Goal: Information Seeking & Learning: Find specific page/section

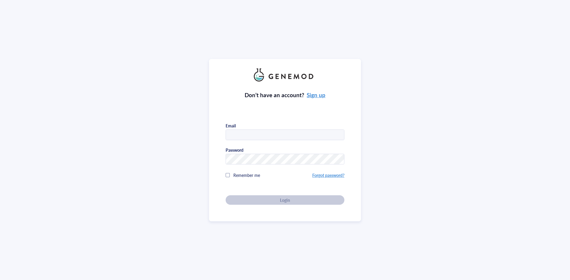
type input "garciapedslab@gmail.com"
click at [227, 175] on div at bounding box center [228, 175] width 4 height 4
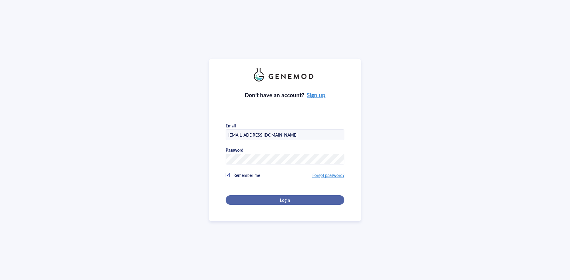
click at [291, 199] on div "Login" at bounding box center [285, 200] width 100 height 5
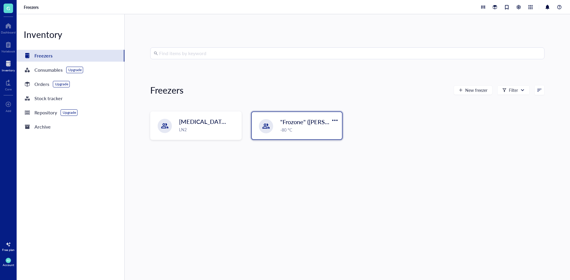
click at [308, 126] on div ""Frozone" (Garcia/Nakano) -80 °C" at bounding box center [309, 125] width 58 height 15
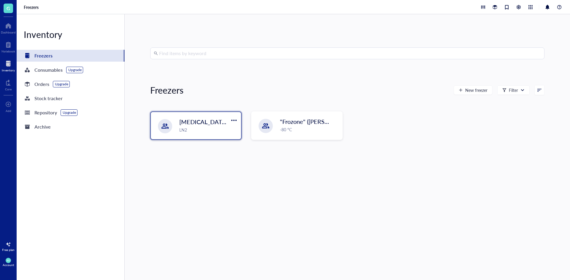
click at [210, 130] on div "LN2" at bounding box center [208, 130] width 58 height 7
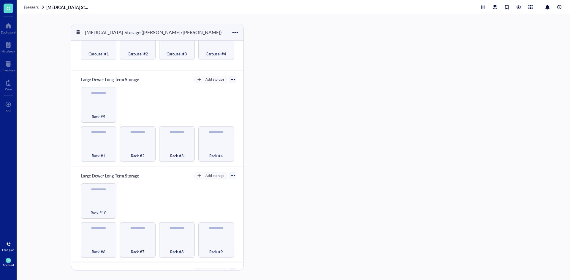
scroll to position [31, 0]
click at [87, 152] on div "Rack #1" at bounding box center [99, 154] width 30 height 13
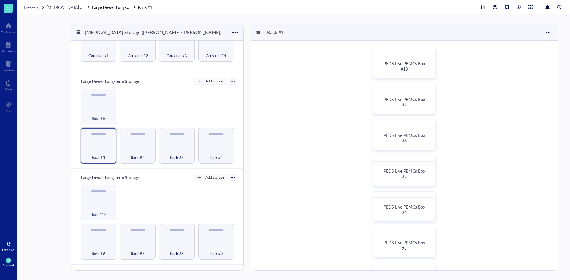
click at [554, 115] on div "PEDS Live PBMCs Box #10 PEDS Live PBMCs Box #9 PEDS Live PBMCs Box #8 PEDS Live…" at bounding box center [404, 243] width 307 height 404
drag, startPoint x: 544, startPoint y: 168, endPoint x: 544, endPoint y: 173, distance: 5.1
click at [544, 173] on div "PEDS Live PBMCs Box #10 PEDS Live PBMCs Box #9 PEDS Live PBMCs Box #8 PEDS Live…" at bounding box center [404, 243] width 307 height 404
drag, startPoint x: 567, startPoint y: 169, endPoint x: 560, endPoint y: 254, distance: 85.2
click at [565, 246] on div "[MEDICAL_DATA] Storage ([PERSON_NAME]/[PERSON_NAME]) Small Dewer Working Storag…" at bounding box center [293, 147] width 553 height 266
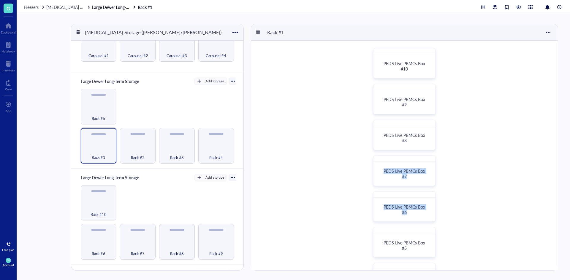
click at [533, 228] on div "PEDS Live PBMCs Box #10 PEDS Live PBMCs Box #9 PEDS Live PBMCs Box #8 PEDS Live…" at bounding box center [404, 243] width 307 height 404
click at [484, 222] on div "PEDS Live PBMCs Box #10 PEDS Live PBMCs Box #9 PEDS Live PBMCs Box #8 PEDS Live…" at bounding box center [404, 243] width 307 height 404
drag, startPoint x: 241, startPoint y: 208, endPoint x: 242, endPoint y: 261, distance: 53.4
click at [242, 261] on div "Small Dewer Working Storage Add storage Carousel #1 Carousel #2 Carousel #3 Car…" at bounding box center [157, 164] width 172 height 247
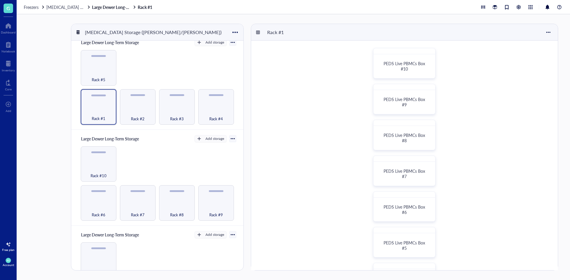
scroll to position [62, 0]
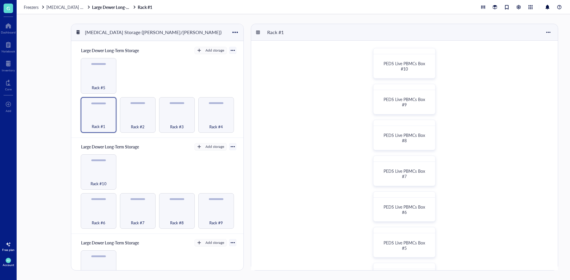
click at [550, 118] on div "PEDS Live PBMCs Box #10 PEDS Live PBMCs Box #9 PEDS Live PBMCs Box #8 PEDS Live…" at bounding box center [404, 243] width 307 height 404
click at [134, 117] on div "Rack #2" at bounding box center [138, 123] width 30 height 13
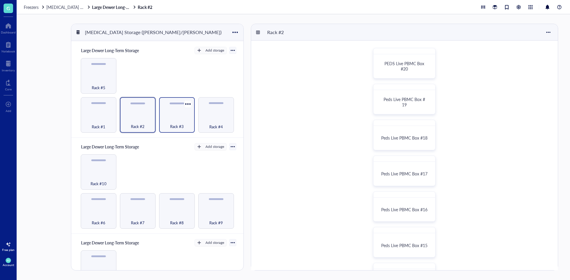
click at [176, 121] on div "Rack #3" at bounding box center [177, 123] width 30 height 13
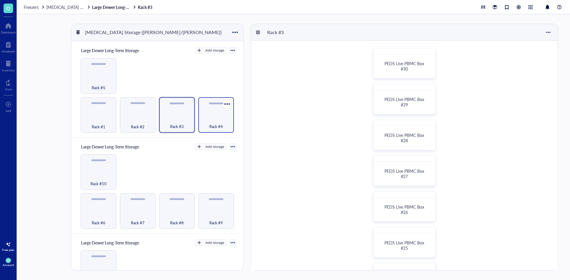
click at [212, 118] on div "Rack #4" at bounding box center [216, 123] width 30 height 13
click at [107, 81] on div "Rack #5" at bounding box center [99, 84] width 30 height 13
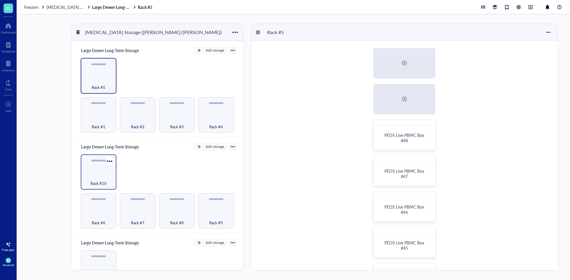
click at [104, 174] on div "Rack #10" at bounding box center [99, 180] width 30 height 13
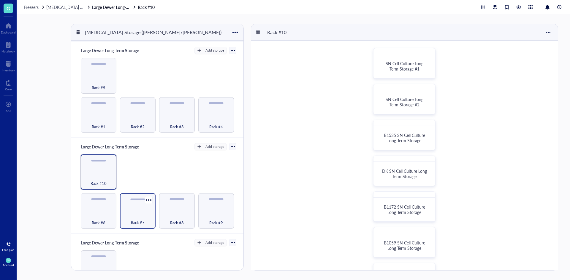
click at [145, 221] on div "Rack #7" at bounding box center [138, 219] width 30 height 13
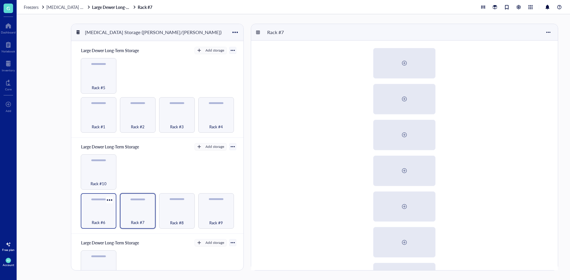
click at [103, 220] on span "Rack #6" at bounding box center [99, 223] width 14 height 7
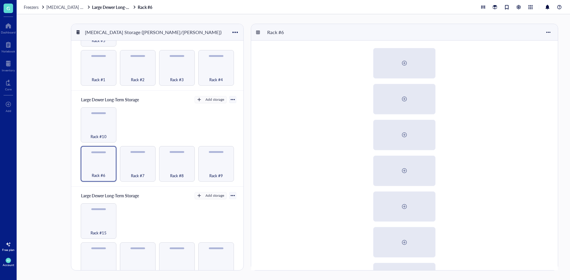
scroll to position [114, 0]
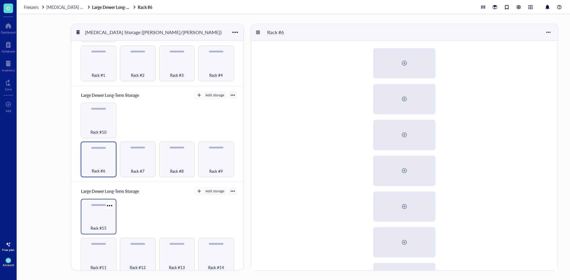
click at [95, 219] on div "Rack #15" at bounding box center [99, 225] width 30 height 13
click at [98, 219] on div "Rack #15" at bounding box center [99, 225] width 30 height 13
click at [102, 258] on div "Rack #11" at bounding box center [99, 264] width 30 height 13
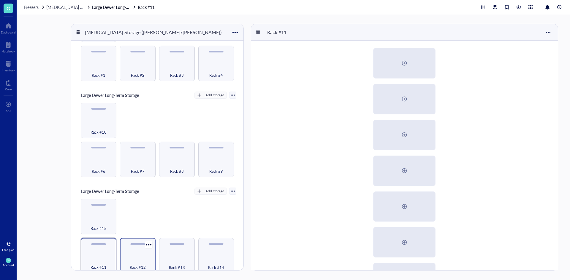
click at [141, 259] on div "Rack #12" at bounding box center [138, 264] width 30 height 13
click at [177, 258] on div "Rack #13" at bounding box center [177, 264] width 30 height 13
click at [224, 258] on div "Rack #14" at bounding box center [216, 264] width 30 height 13
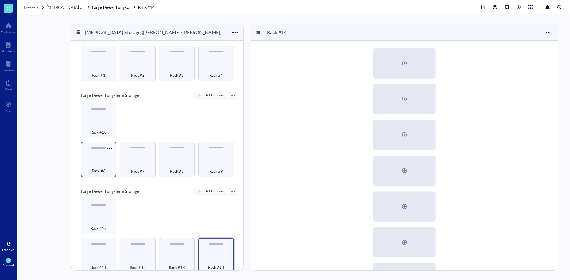
click at [105, 161] on div "Rack #6" at bounding box center [99, 167] width 30 height 13
click at [130, 158] on div "Rack #7" at bounding box center [138, 160] width 36 height 36
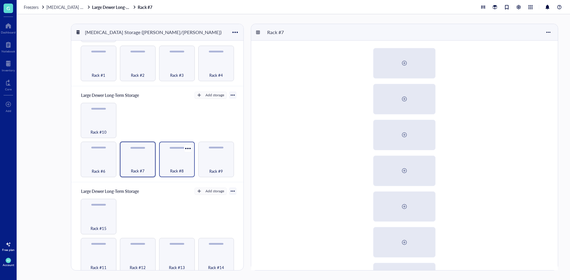
click at [172, 161] on div "Rack #8" at bounding box center [177, 167] width 30 height 13
click at [215, 165] on div "Rack #9" at bounding box center [216, 167] width 30 height 13
click at [240, 177] on div "Large Dewer Long-Term Storage Add storage Rack #6 Rack #7 Rack #8 Rack #9 Rack …" at bounding box center [157, 134] width 172 height 96
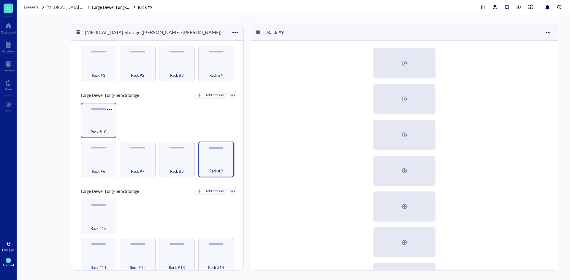
click at [108, 125] on div "Rack #10" at bounding box center [99, 128] width 30 height 13
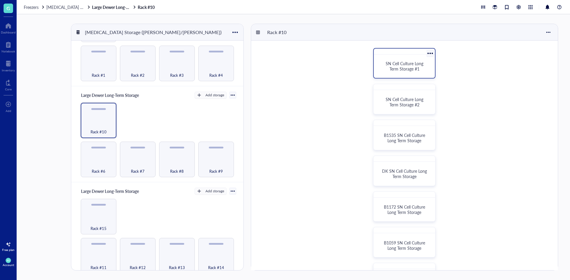
click at [417, 72] on div "SN Cell Culture Long Term Storage #1" at bounding box center [404, 66] width 56 height 19
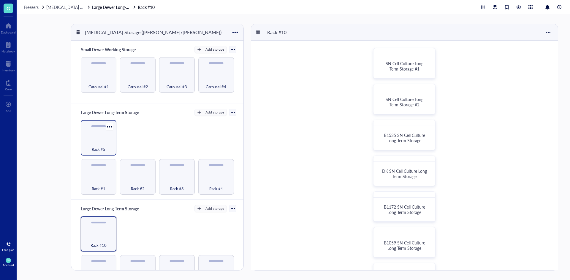
click at [111, 132] on div "Rack #5" at bounding box center [99, 138] width 36 height 36
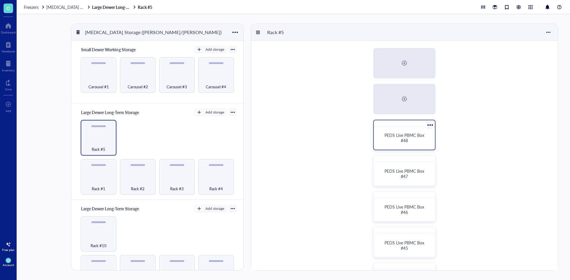
click at [419, 144] on div "PEDS Live PBMC Box #48" at bounding box center [404, 138] width 56 height 19
click at [103, 183] on div "Rack #1" at bounding box center [99, 185] width 30 height 13
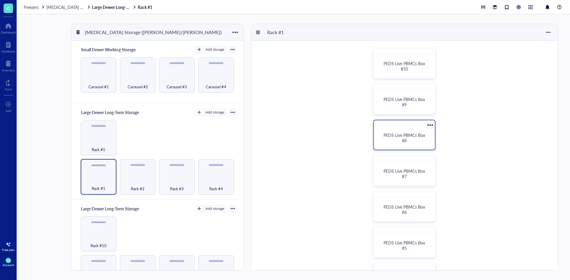
click at [386, 139] on div "PEDS Live PBMCs Box #8" at bounding box center [404, 138] width 47 height 11
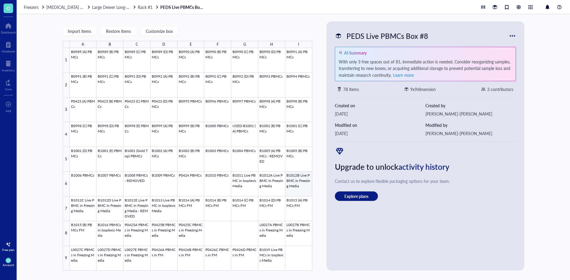
click at [295, 185] on div at bounding box center [191, 159] width 242 height 223
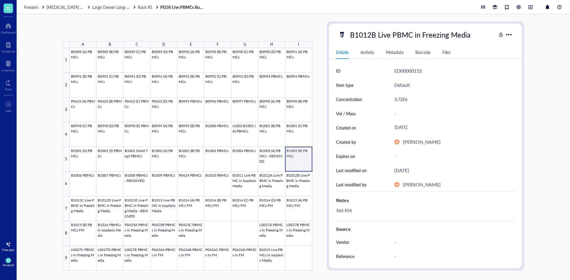
click at [294, 160] on div at bounding box center [191, 159] width 242 height 223
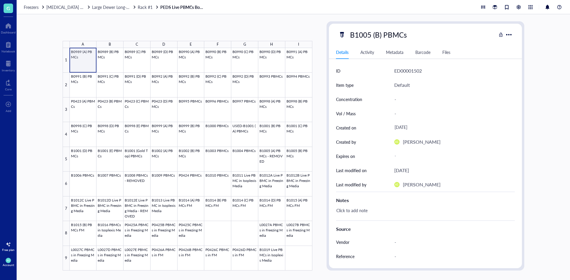
click at [85, 59] on div at bounding box center [191, 159] width 242 height 223
click at [106, 87] on div at bounding box center [191, 159] width 242 height 223
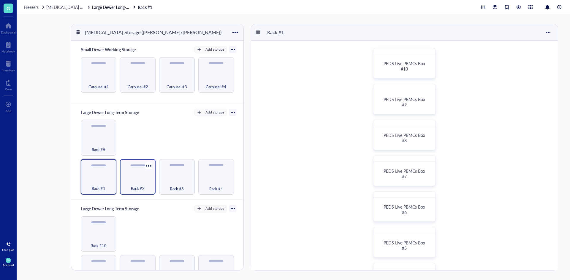
click at [145, 186] on div "Rack #2" at bounding box center [138, 185] width 30 height 13
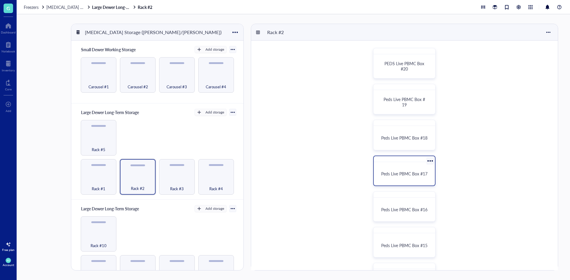
click at [405, 173] on span "Peds Live PBMC Box #17" at bounding box center [404, 174] width 46 height 6
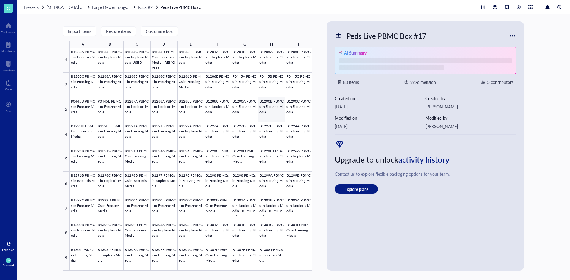
click at [246, 110] on div at bounding box center [191, 159] width 242 height 223
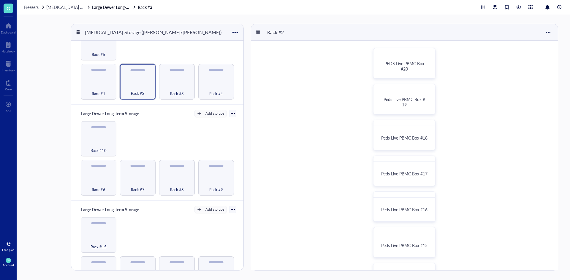
scroll to position [114, 0]
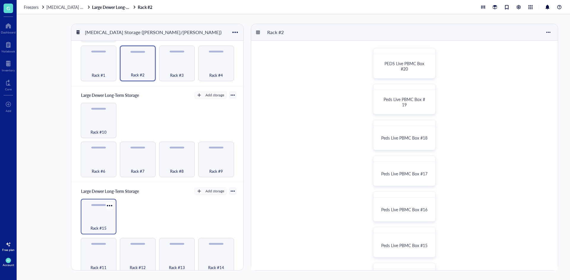
click at [95, 219] on div "Rack #15" at bounding box center [99, 225] width 30 height 13
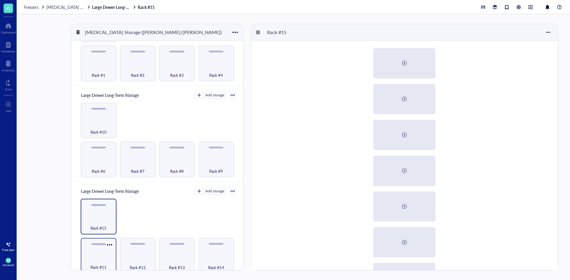
click at [96, 258] on div "Rack #11" at bounding box center [99, 264] width 30 height 13
click at [139, 253] on div "Rack #12" at bounding box center [138, 256] width 36 height 36
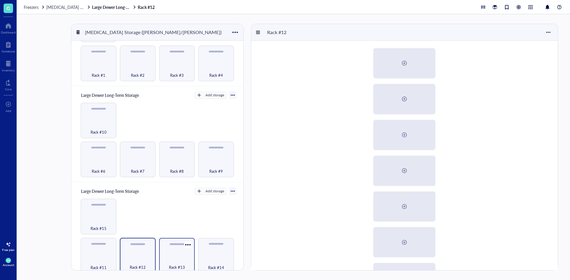
click at [188, 251] on div "Rack #13" at bounding box center [177, 256] width 36 height 36
click at [215, 251] on div "Rack #14" at bounding box center [216, 256] width 36 height 36
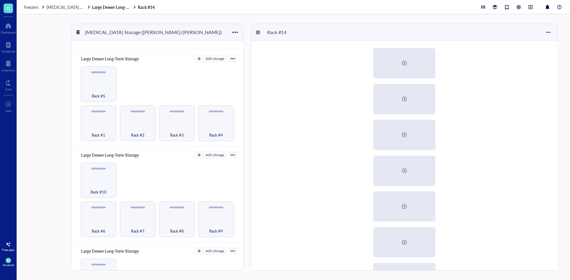
scroll to position [53, 0]
click at [103, 222] on div "Rack #6" at bounding box center [99, 228] width 30 height 13
click at [129, 218] on div "Rack #7" at bounding box center [138, 220] width 36 height 36
click at [179, 223] on div "Rack #8" at bounding box center [177, 228] width 30 height 13
click at [208, 222] on div "Rack #9" at bounding box center [216, 228] width 30 height 13
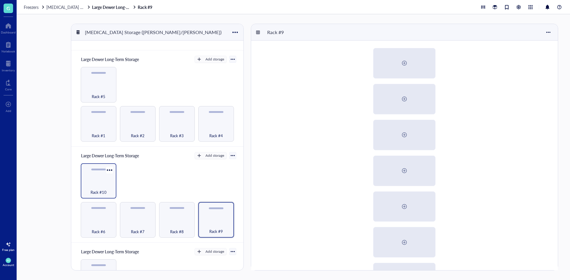
click at [93, 180] on div "Rack #10" at bounding box center [99, 182] width 36 height 36
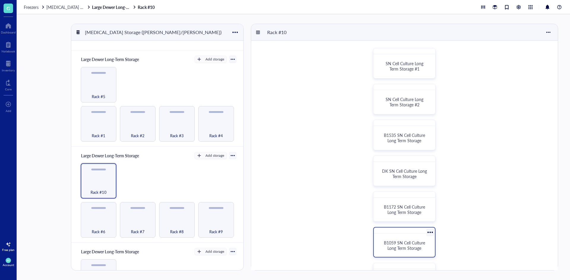
click at [423, 245] on span "B1059 SN Cell Culture Long Term Storage" at bounding box center [405, 245] width 42 height 11
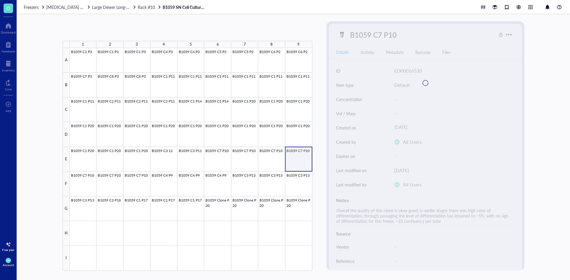
click at [303, 163] on div at bounding box center [191, 159] width 242 height 223
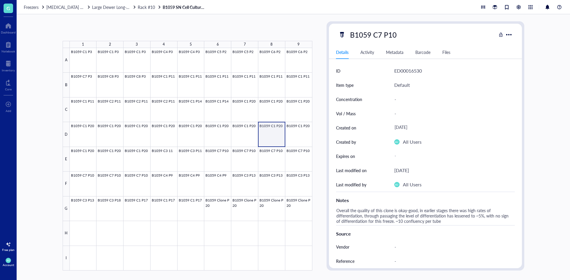
click at [268, 135] on div at bounding box center [191, 159] width 242 height 223
click at [218, 64] on div at bounding box center [191, 159] width 242 height 223
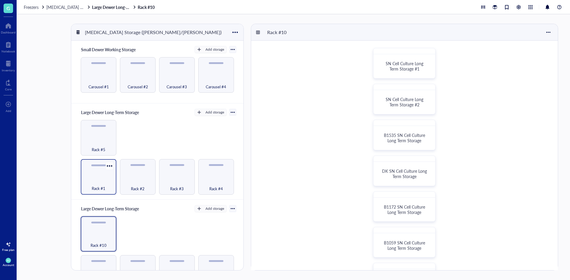
click at [100, 176] on div "Rack #1" at bounding box center [99, 177] width 36 height 36
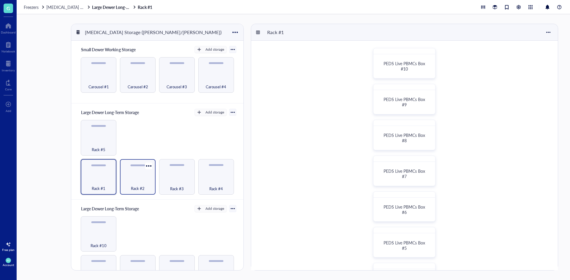
click at [146, 179] on div "Rack #2" at bounding box center [138, 185] width 30 height 13
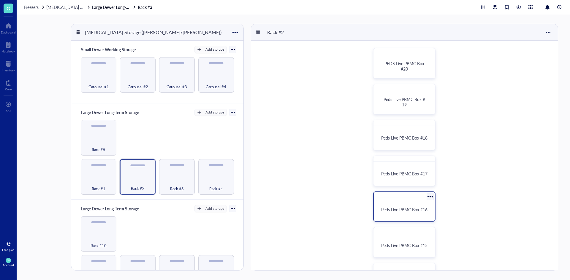
click at [411, 212] on span "Peds Live PBMC Box #16" at bounding box center [404, 210] width 46 height 6
click at [207, 184] on div "Rack #4" at bounding box center [216, 185] width 30 height 13
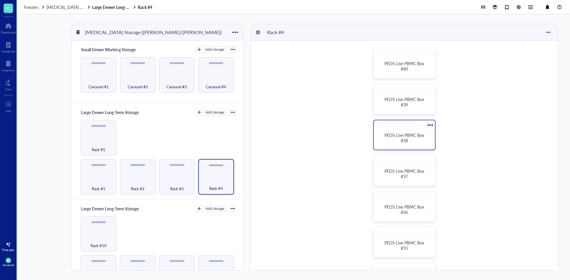
click at [412, 137] on span "PEDS Live PBMC Box #38" at bounding box center [404, 137] width 41 height 11
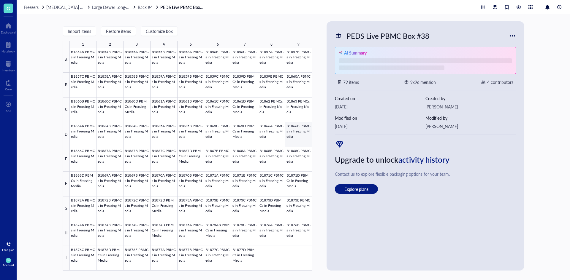
click at [289, 129] on div at bounding box center [191, 159] width 242 height 223
